Goal: Register for event/course

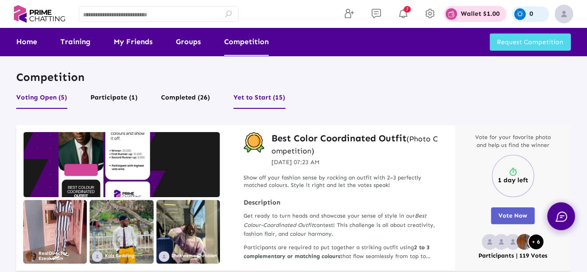
click at [255, 95] on button "Yet to Start (15)" at bounding box center [260, 100] width 52 height 18
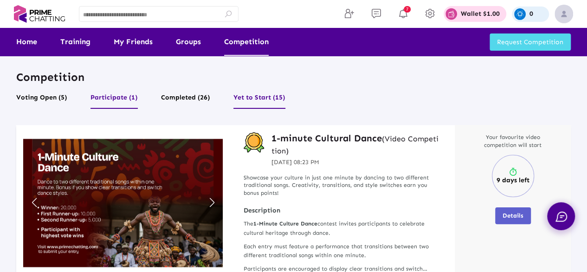
click at [130, 94] on button "Participate (1)" at bounding box center [114, 100] width 47 height 18
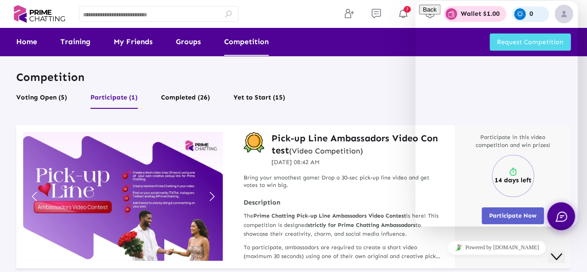
click at [555, 251] on div "Close Chat This icon closes the chat window." at bounding box center [556, 256] width 11 height 11
